Goal: Navigation & Orientation: Find specific page/section

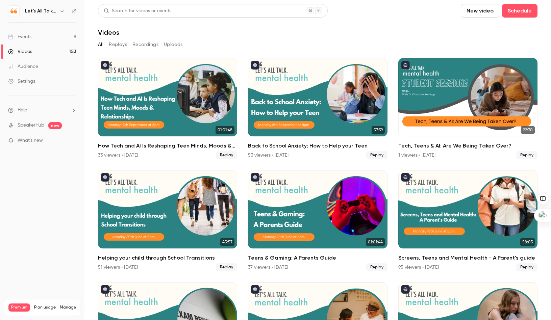
click at [63, 13] on icon "button" at bounding box center [61, 10] width 5 height 5
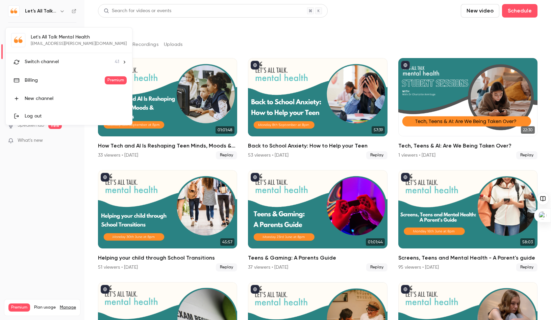
click at [42, 63] on span "Switch channel" at bounding box center [42, 61] width 34 height 7
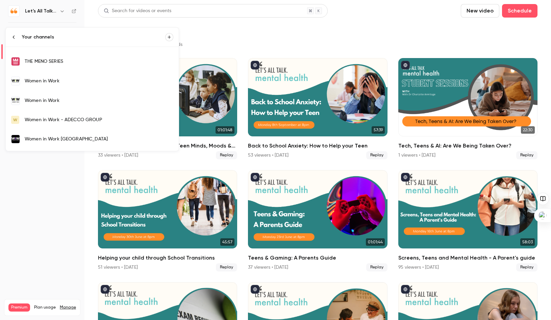
scroll to position [689, 0]
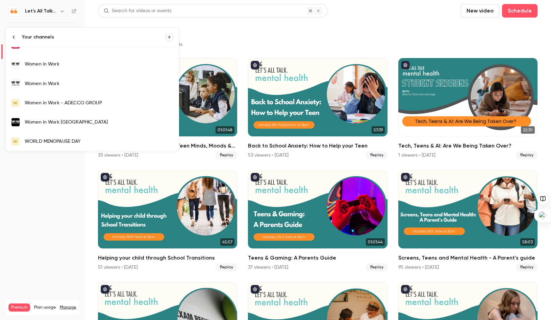
click at [42, 66] on div "Women in Work" at bounding box center [99, 64] width 149 height 7
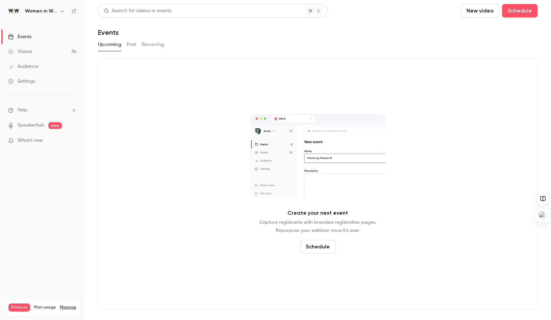
click at [26, 47] on link "Videos 34" at bounding box center [42, 51] width 84 height 15
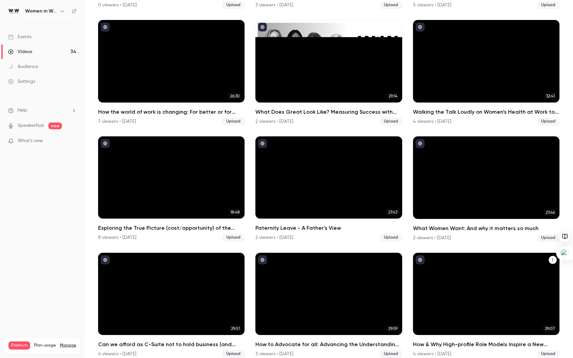
scroll to position [503, 0]
